Goal: Task Accomplishment & Management: Manage account settings

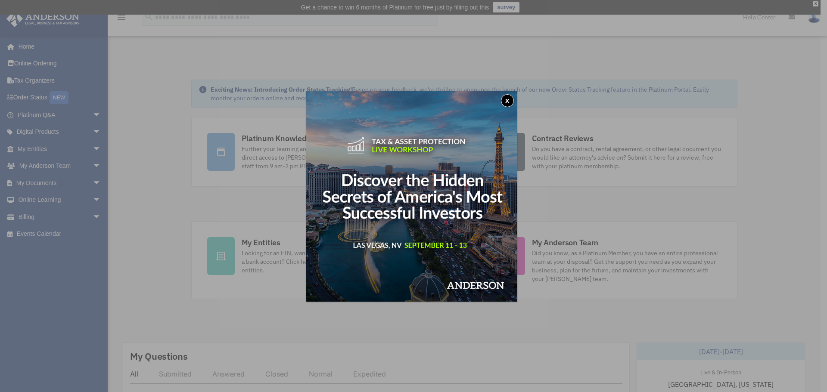
drag, startPoint x: 507, startPoint y: 98, endPoint x: 502, endPoint y: 98, distance: 4.8
click at [507, 98] on button "x" at bounding box center [507, 100] width 13 height 13
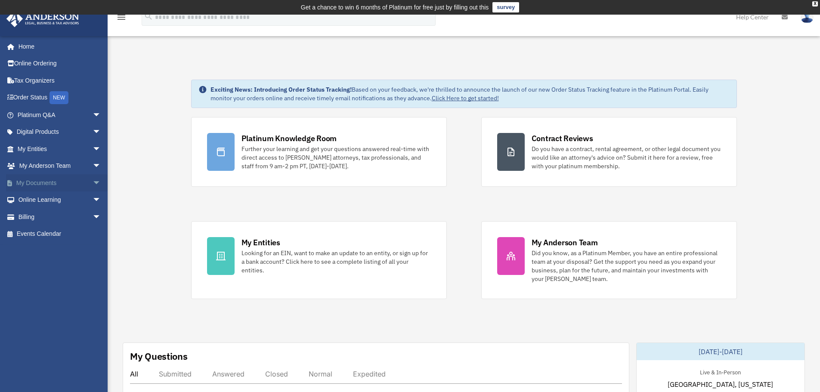
click at [93, 180] on span "arrow_drop_down" at bounding box center [101, 183] width 17 height 18
click at [40, 198] on link "Box" at bounding box center [63, 200] width 102 height 17
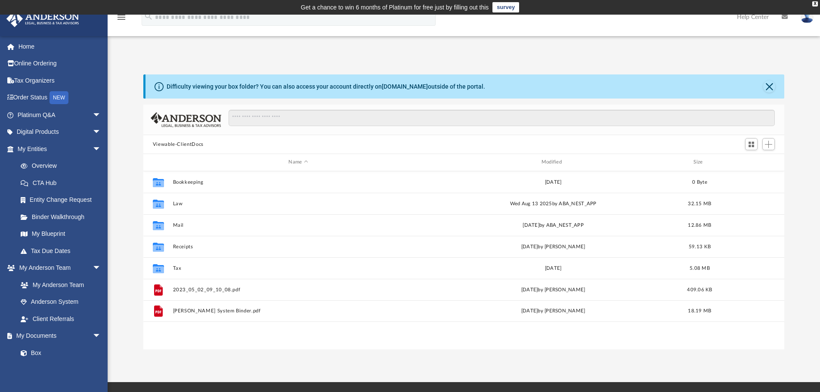
scroll to position [189, 635]
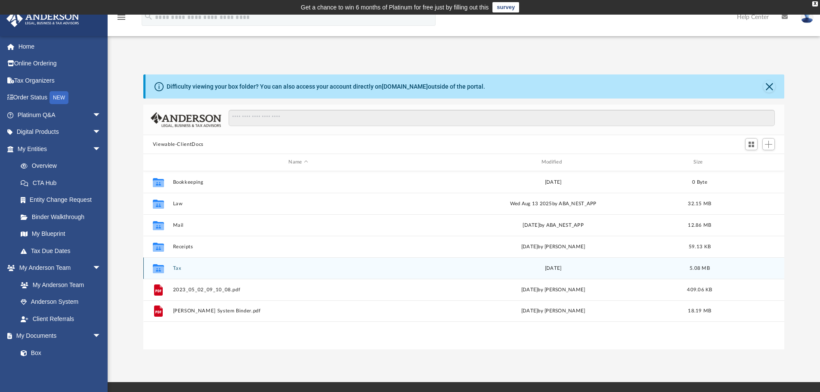
click at [177, 268] on button "Tax" at bounding box center [298, 269] width 251 height 6
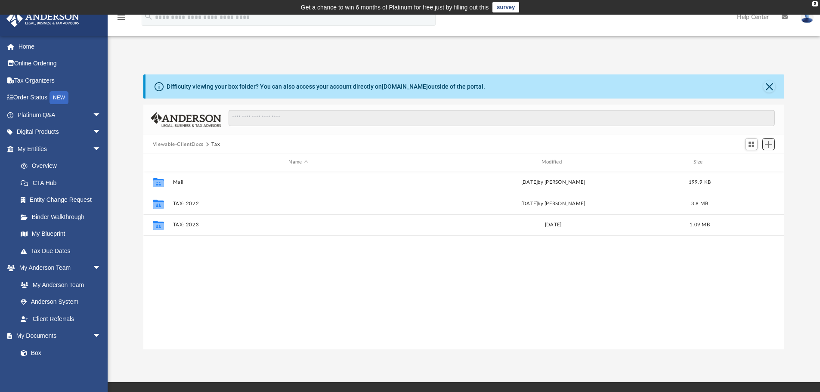
click at [768, 142] on span "Add" at bounding box center [768, 144] width 7 height 7
click at [755, 176] on li "New Folder" at bounding box center [757, 175] width 28 height 9
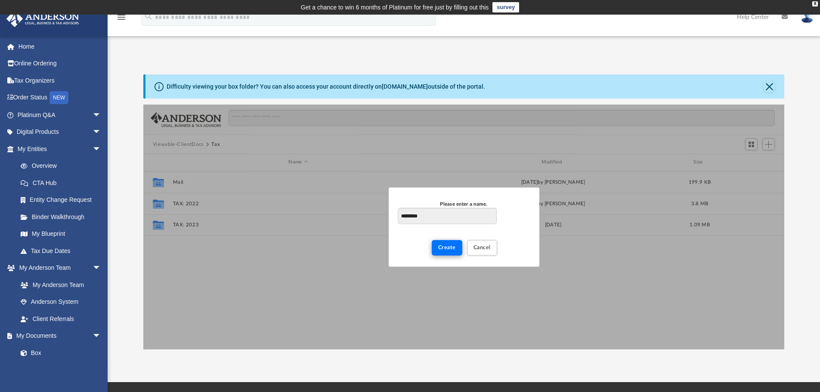
type input "*********"
click at [442, 245] on span "Create" at bounding box center [447, 247] width 18 height 5
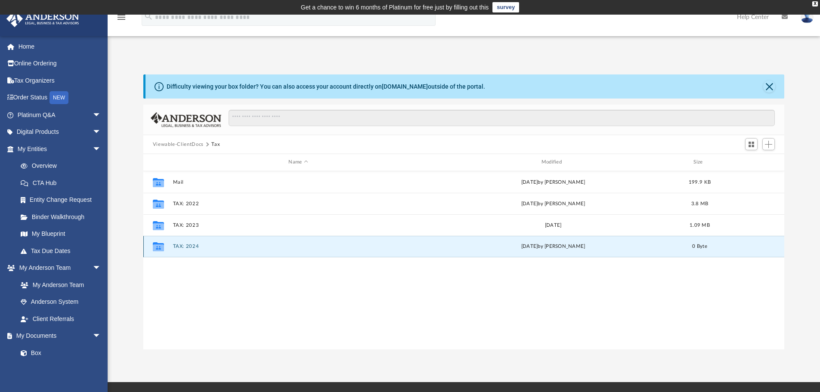
click at [184, 245] on button "TAX: 2024" at bounding box center [298, 247] width 251 height 6
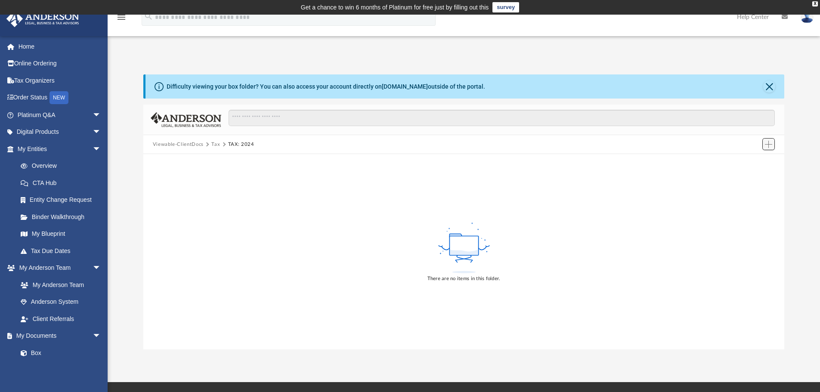
click at [770, 142] on span "Add" at bounding box center [768, 144] width 7 height 7
click at [750, 161] on li "Upload" at bounding box center [757, 161] width 28 height 9
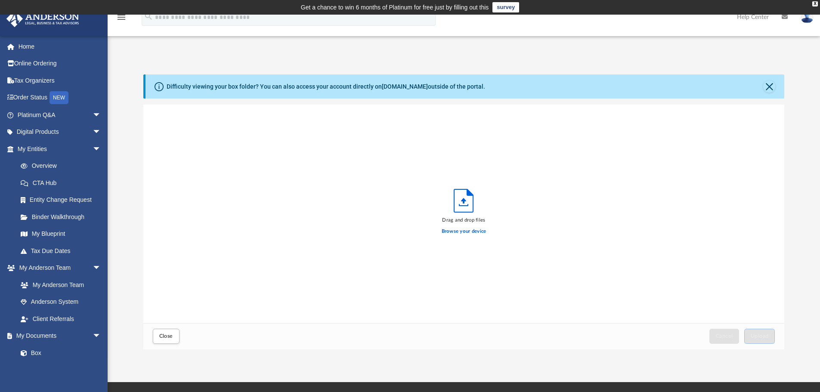
scroll to position [212, 635]
